Goal: Transaction & Acquisition: Book appointment/travel/reservation

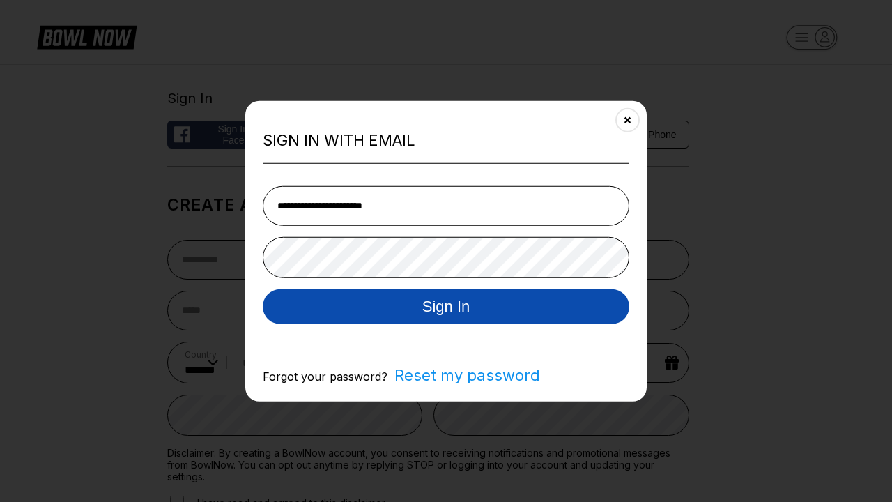
click at [446, 307] on button "Sign In" at bounding box center [446, 305] width 366 height 35
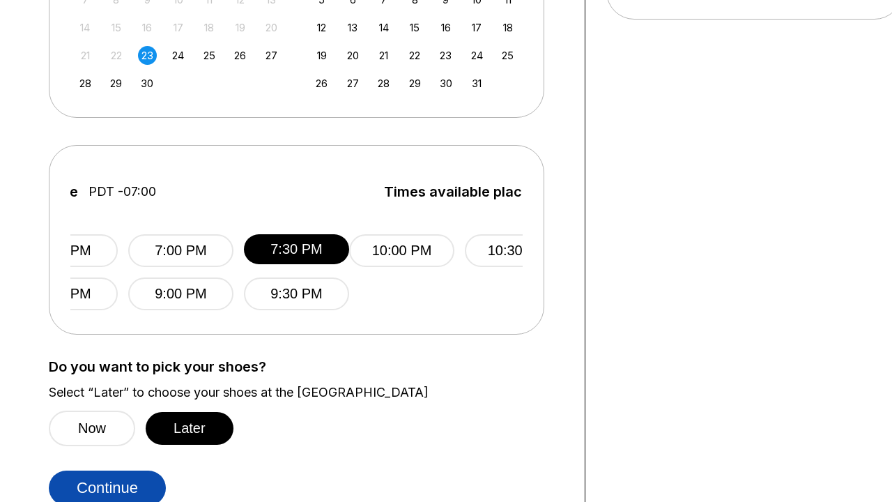
click at [111, 484] on button "Continue" at bounding box center [107, 487] width 117 height 35
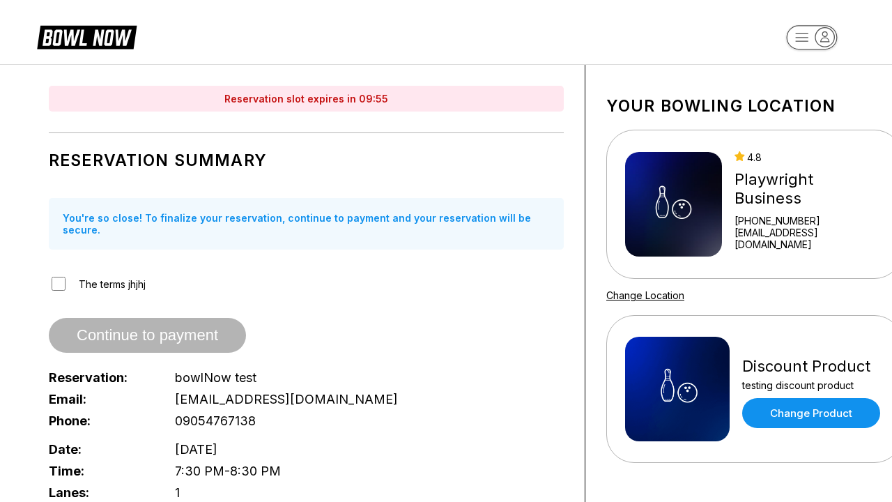
scroll to position [633, 0]
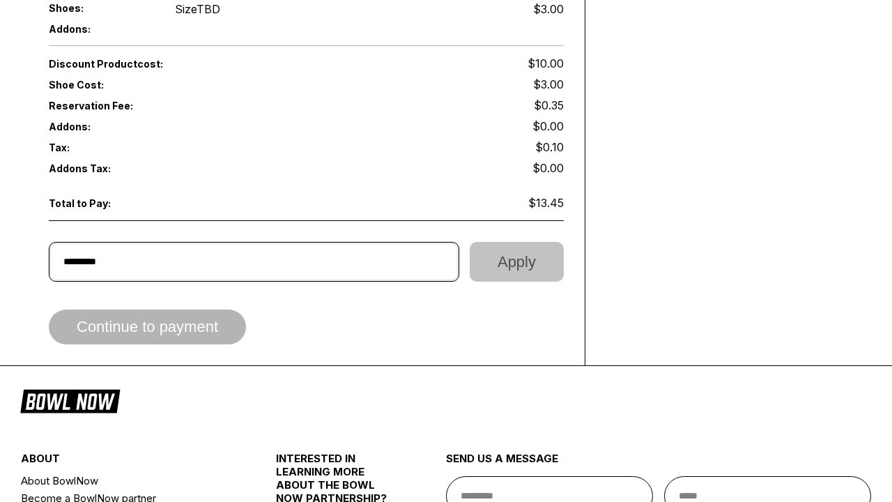
type input "*********"
click at [513, 250] on button "Apply" at bounding box center [517, 262] width 94 height 40
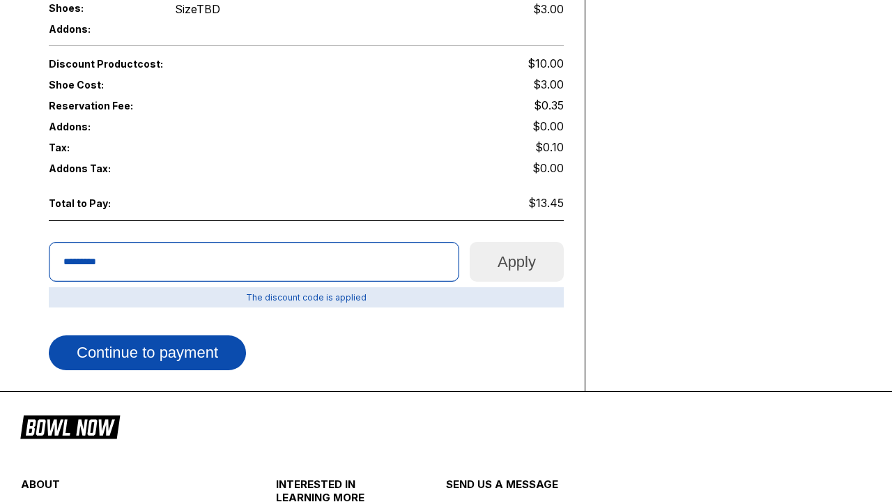
click at [157, 335] on button "Continue to payment" at bounding box center [147, 352] width 197 height 35
